Goal: Transaction & Acquisition: Subscribe to service/newsletter

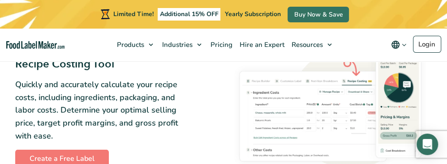
scroll to position [1205, 0]
